Goal: Transaction & Acquisition: Purchase product/service

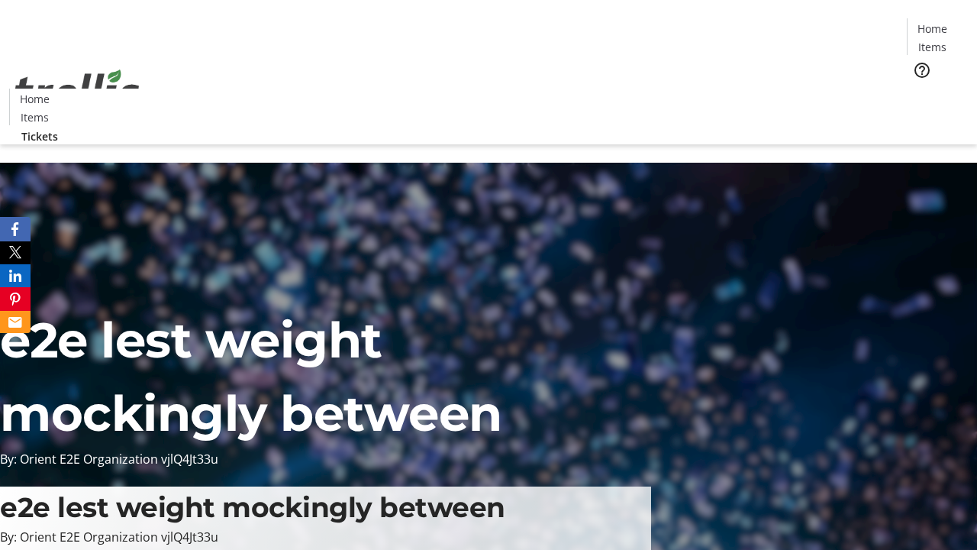
click at [919, 89] on span "Tickets" at bounding box center [937, 97] width 37 height 16
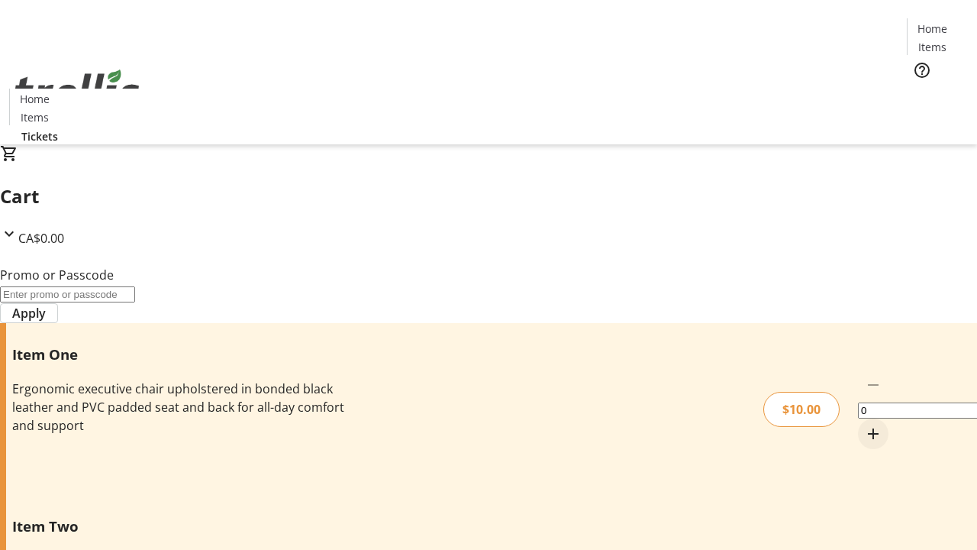
click at [864, 424] on mat-icon "Increment by one" at bounding box center [873, 433] width 18 height 18
type input "1"
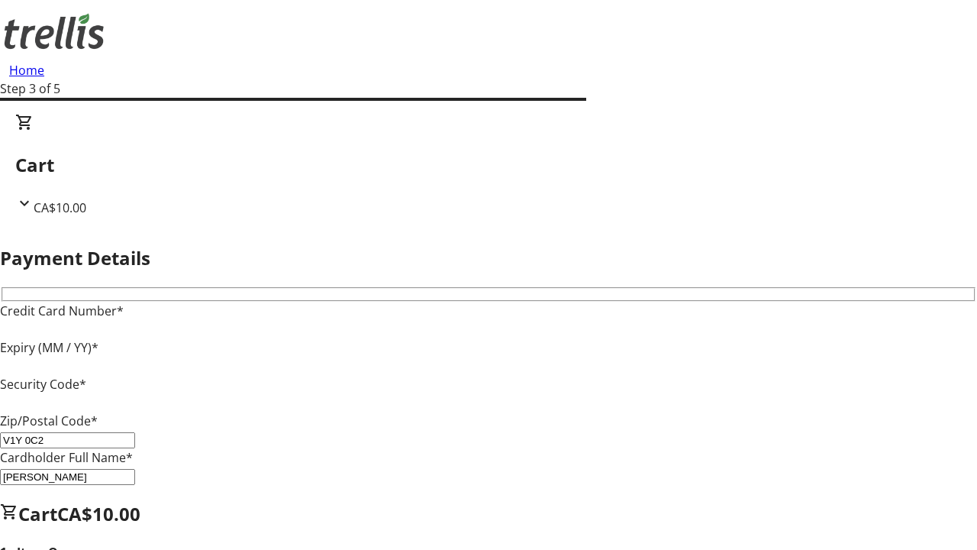
type input "V1Y 0C2"
